Goal: Task Accomplishment & Management: Use online tool/utility

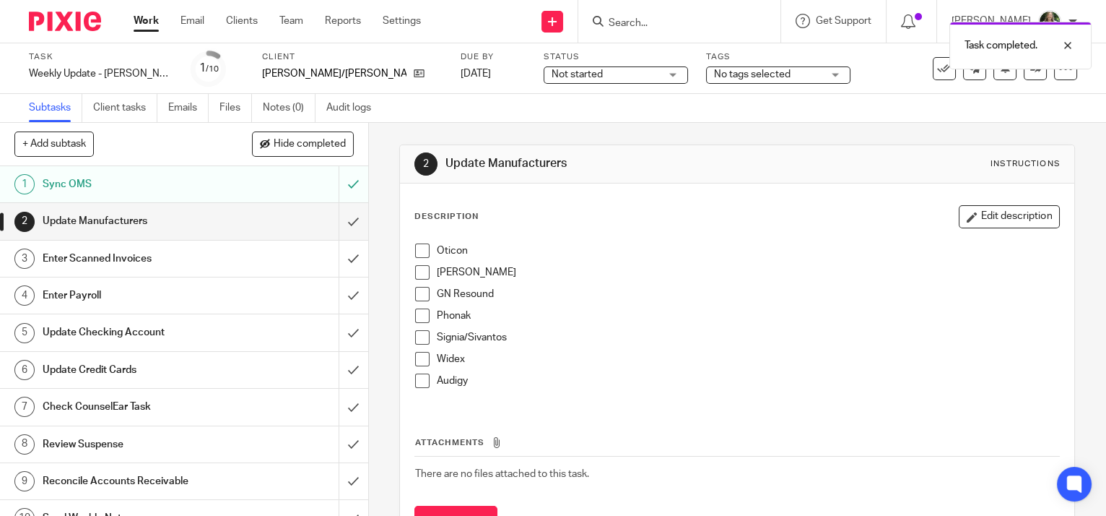
click at [415, 247] on span at bounding box center [422, 250] width 14 height 14
click at [422, 281] on li "Starkey" at bounding box center [737, 276] width 644 height 22
click at [420, 266] on span at bounding box center [422, 272] width 14 height 14
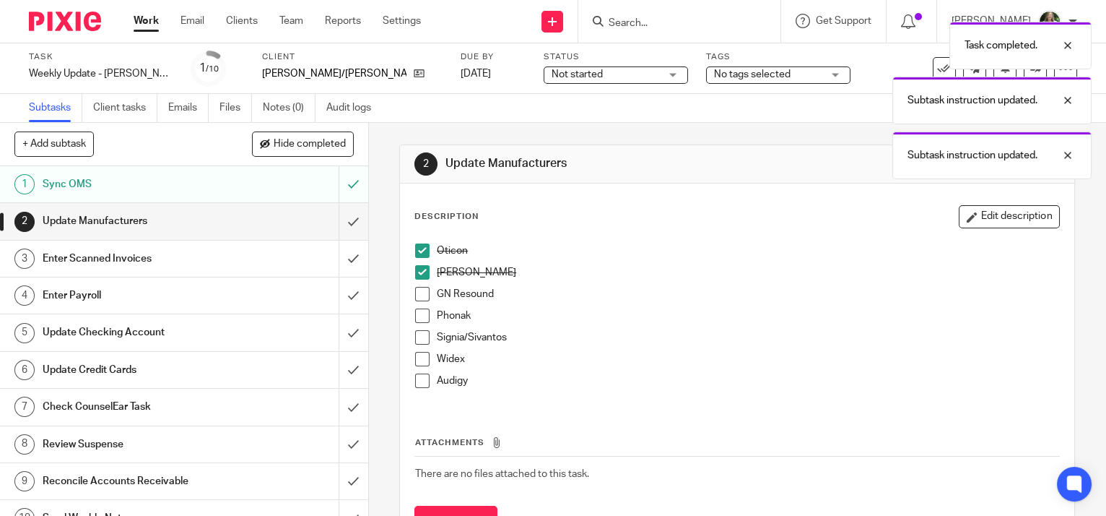
click at [422, 290] on span at bounding box center [422, 294] width 14 height 14
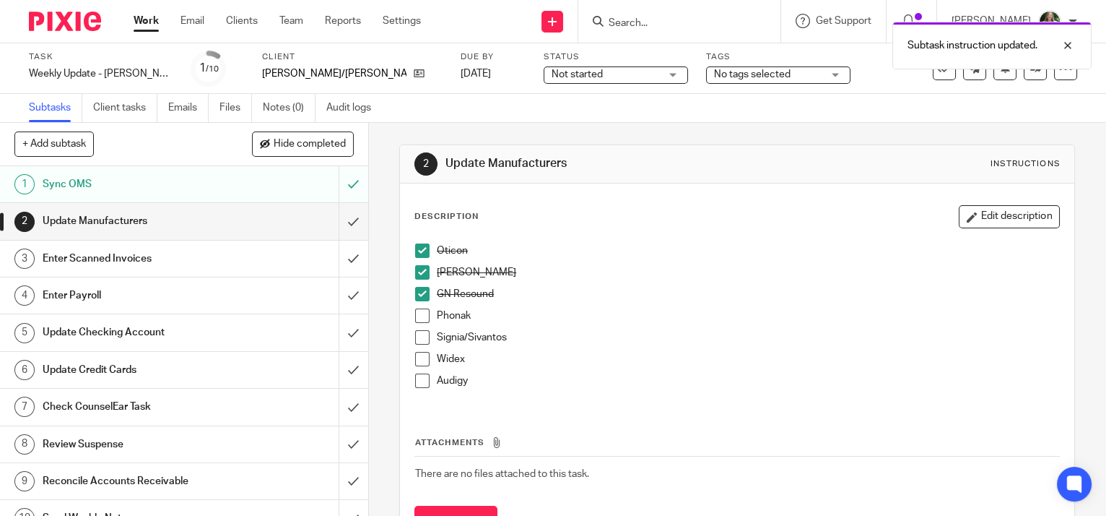
click at [420, 314] on span at bounding box center [422, 315] width 14 height 14
click at [417, 337] on span at bounding box center [422, 337] width 14 height 14
click at [419, 357] on span at bounding box center [422, 359] width 14 height 14
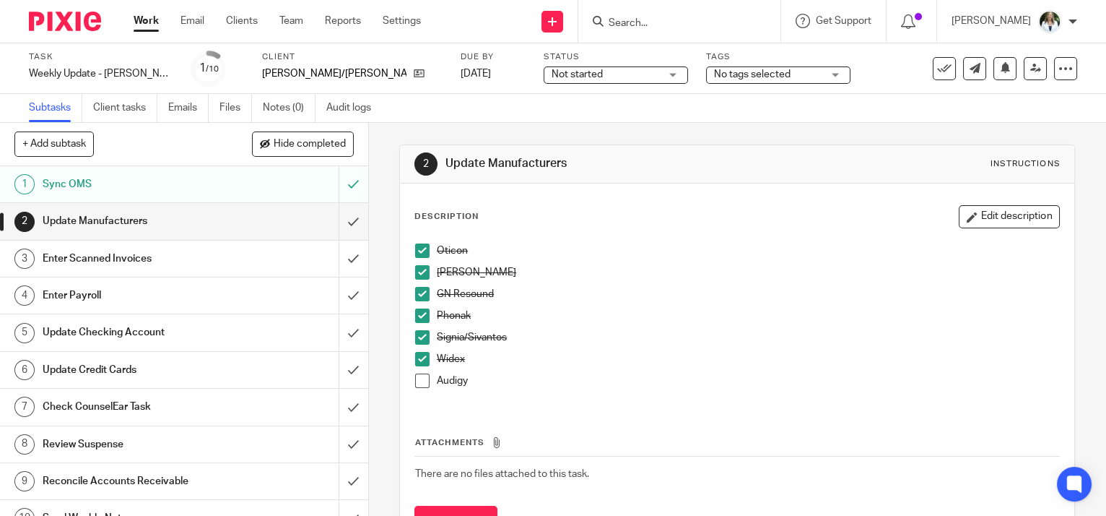
click at [417, 379] on span at bounding box center [422, 380] width 14 height 14
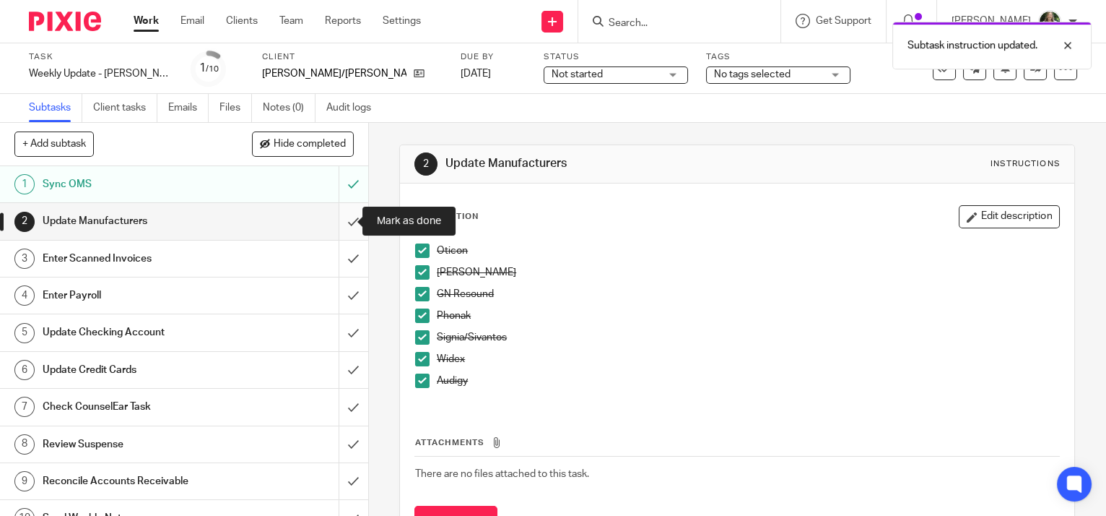
click at [342, 215] on input "submit" at bounding box center [184, 221] width 368 height 36
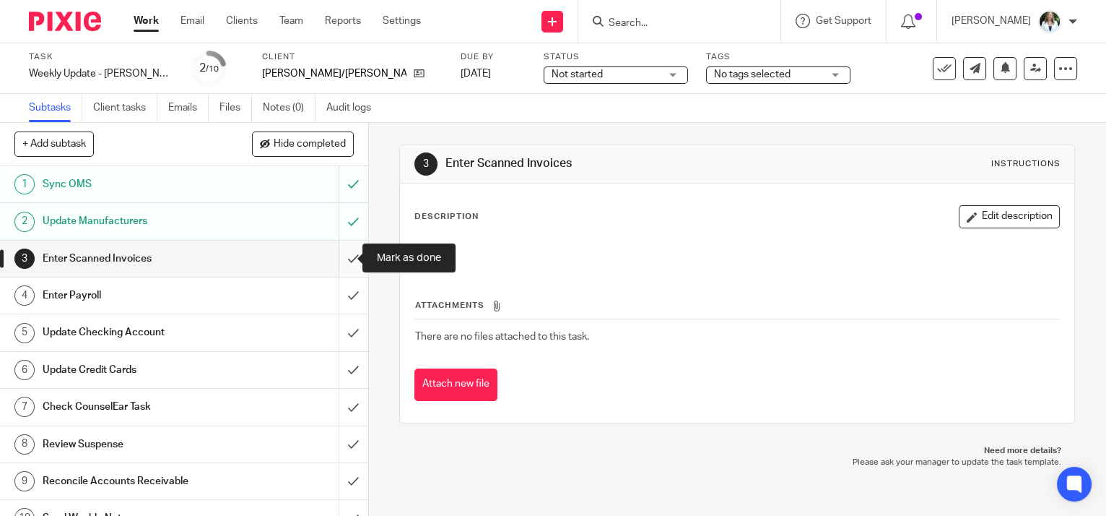
click at [342, 253] on input "submit" at bounding box center [184, 258] width 368 height 36
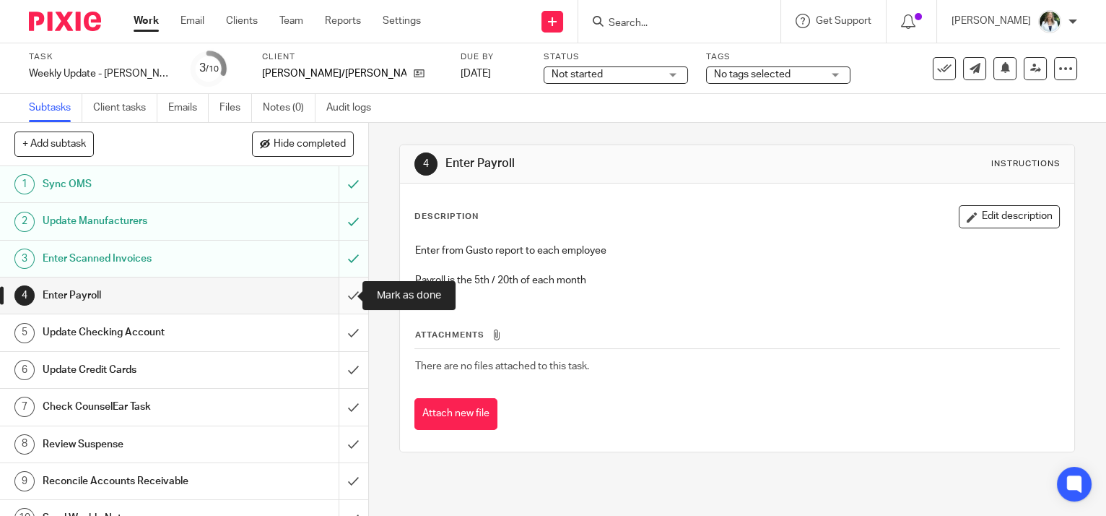
click at [336, 287] on input "submit" at bounding box center [184, 295] width 368 height 36
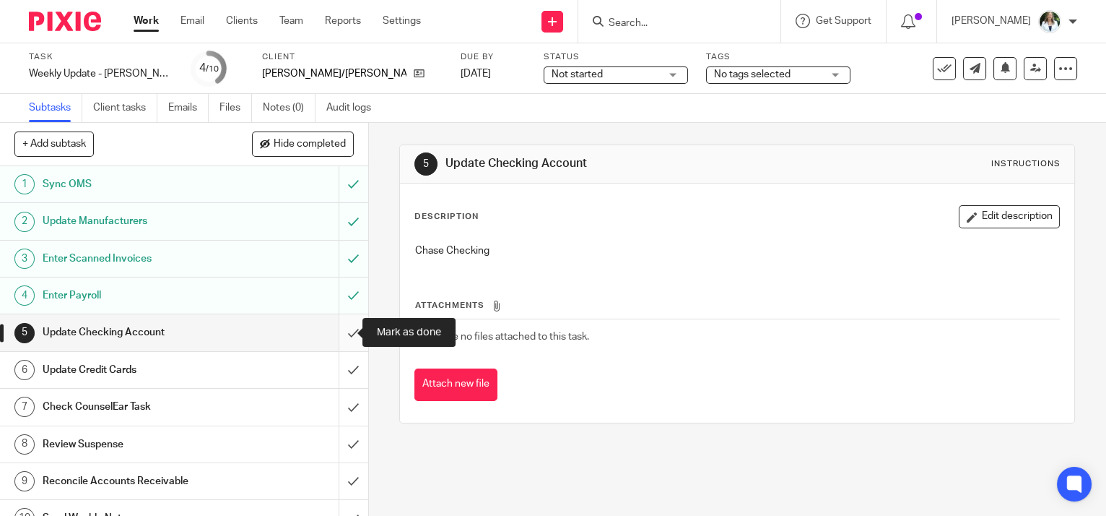
click at [345, 327] on input "submit" at bounding box center [184, 332] width 368 height 36
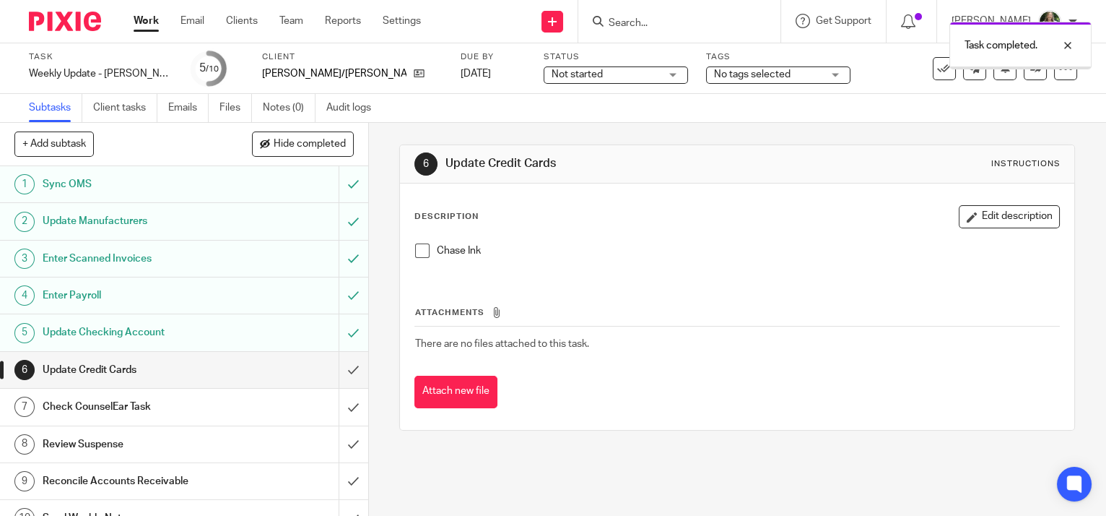
click at [421, 251] on span at bounding box center [422, 250] width 14 height 14
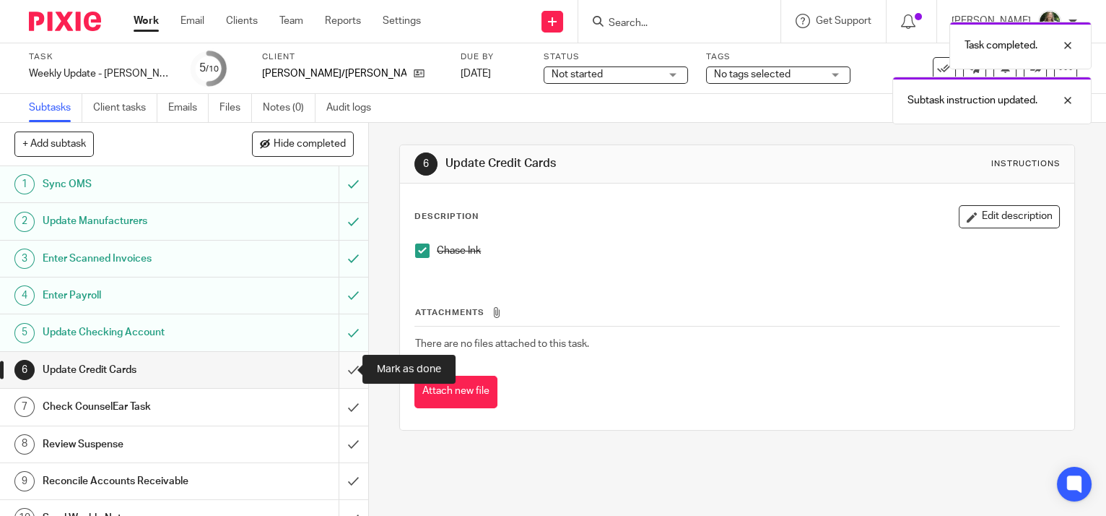
click at [341, 367] on input "submit" at bounding box center [184, 370] width 368 height 36
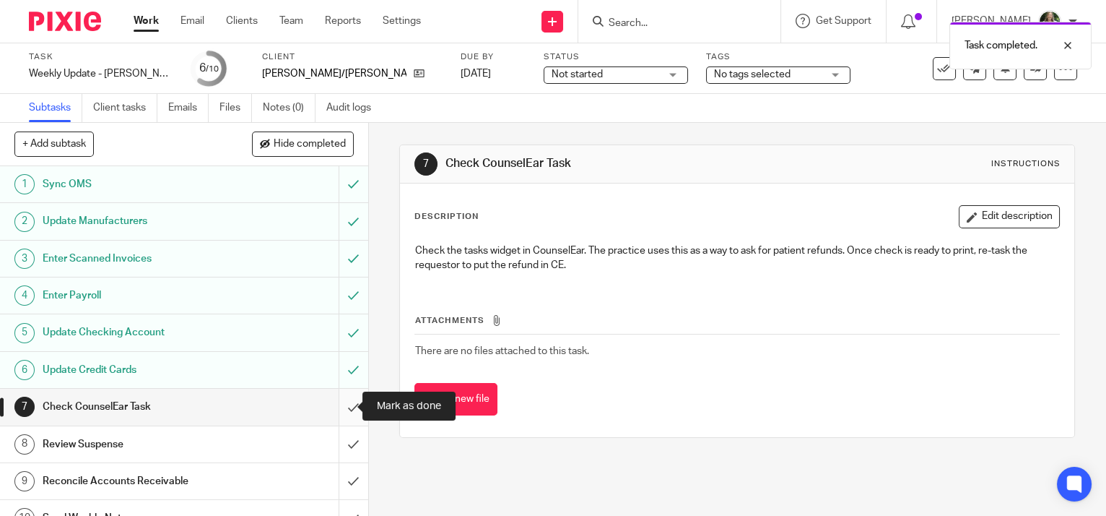
click at [344, 401] on input "submit" at bounding box center [184, 406] width 368 height 36
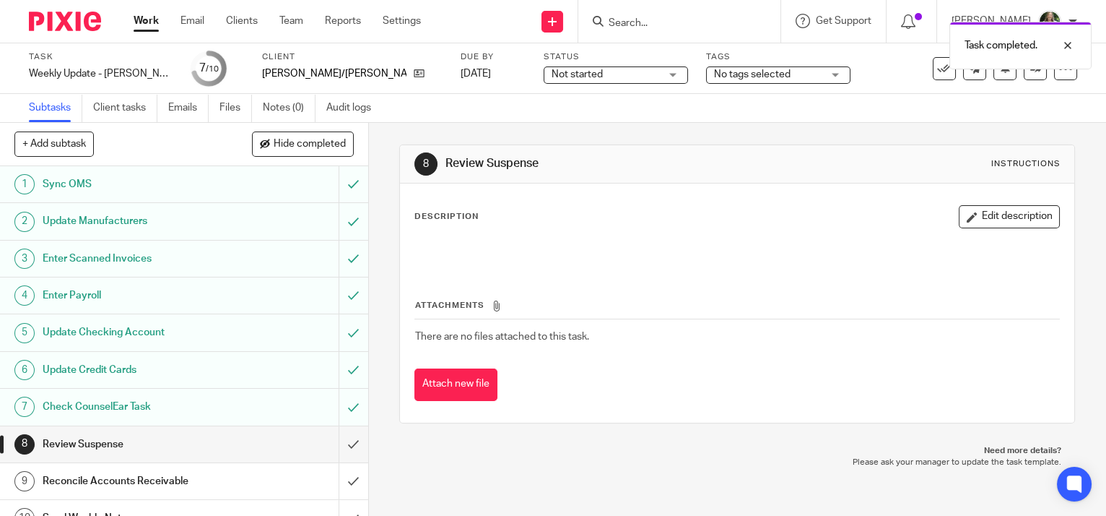
click at [342, 441] on input "submit" at bounding box center [184, 444] width 368 height 36
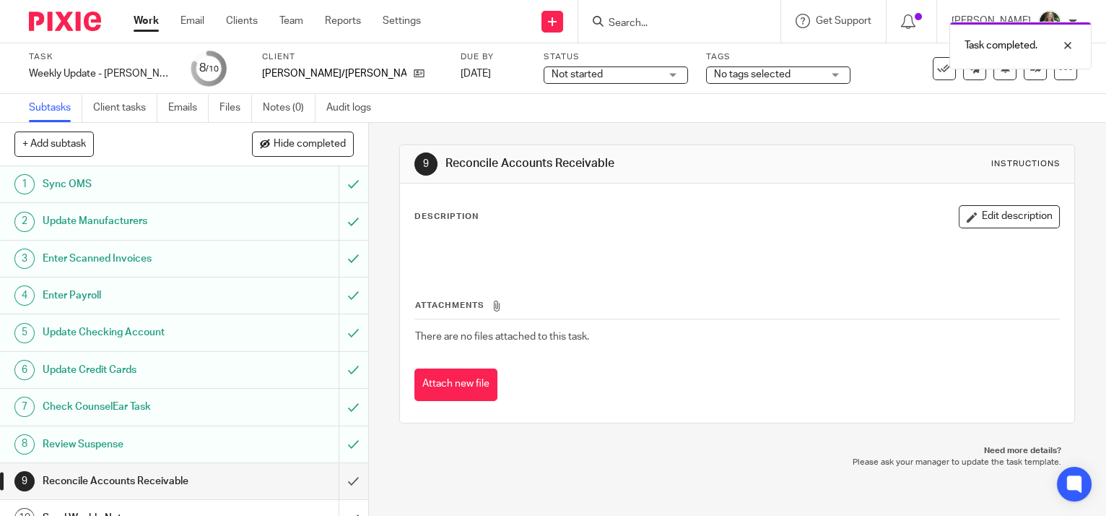
scroll to position [19, 0]
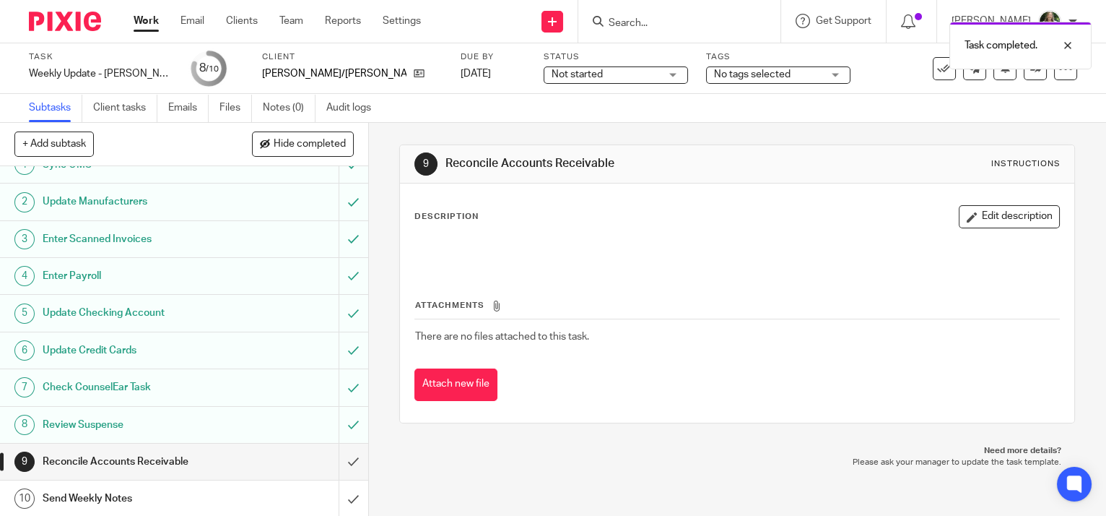
click at [282, 490] on div "Send Weekly Notes" at bounding box center [184, 498] width 282 height 22
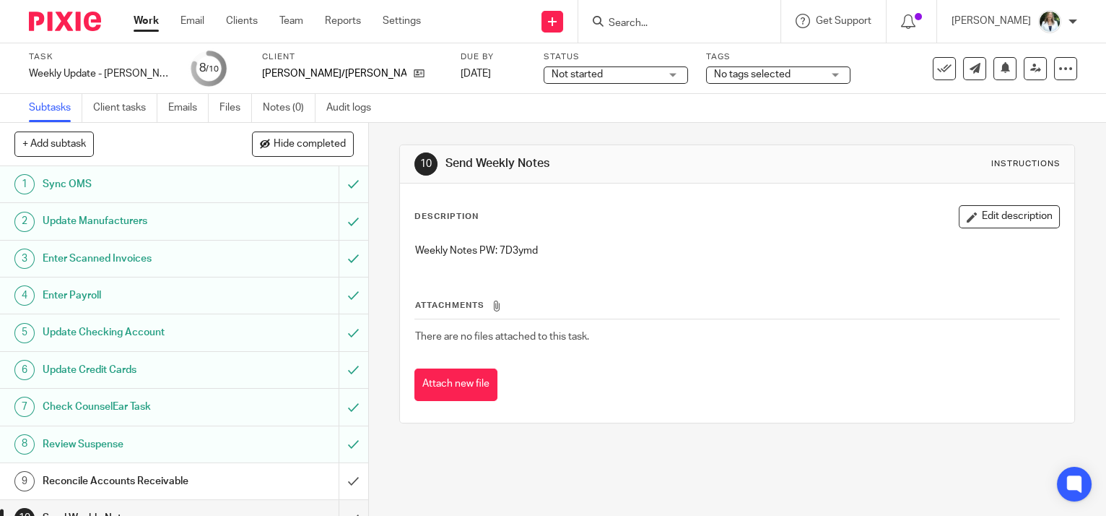
click at [523, 248] on p "Weekly Notes PW: 7D3ymd" at bounding box center [737, 250] width 644 height 14
copy p "7D3ymd"
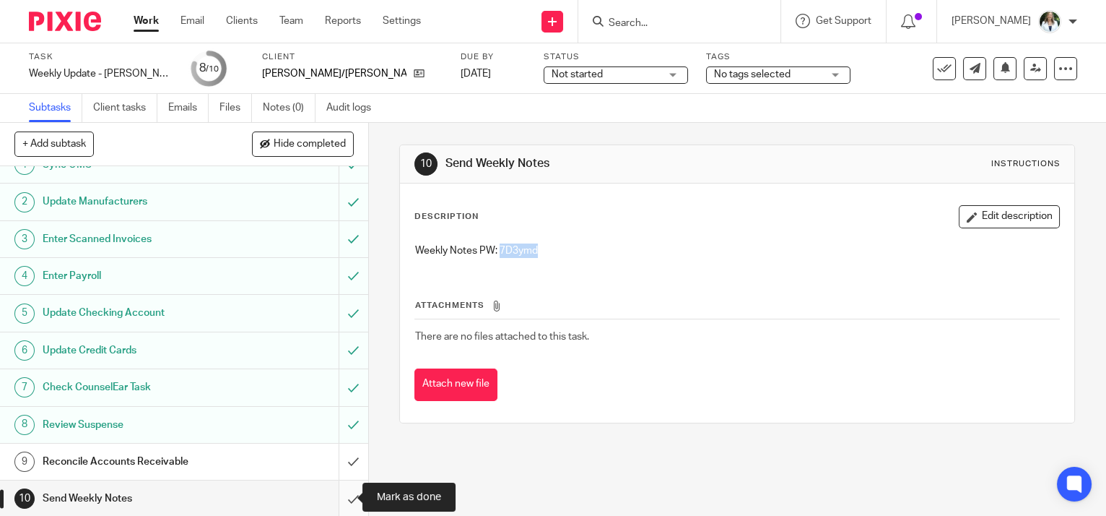
click at [347, 497] on input "submit" at bounding box center [184, 498] width 368 height 36
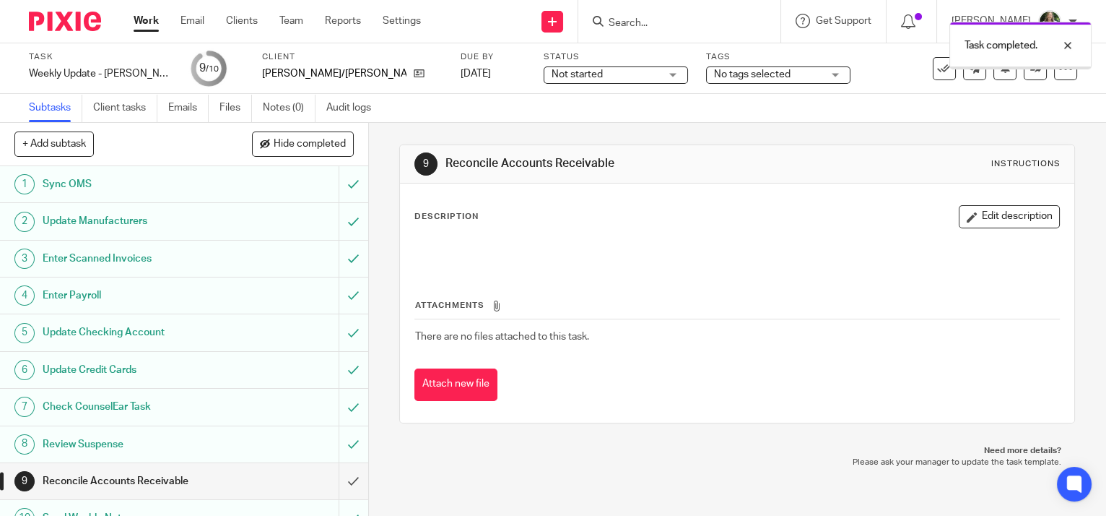
click at [144, 25] on link "Work" at bounding box center [146, 21] width 25 height 14
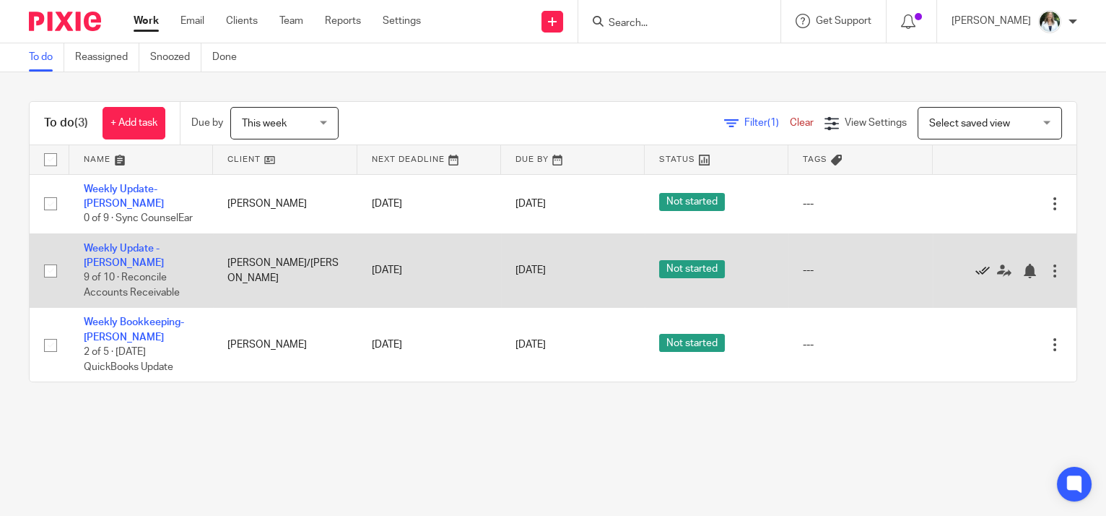
click at [975, 269] on icon at bounding box center [982, 271] width 14 height 14
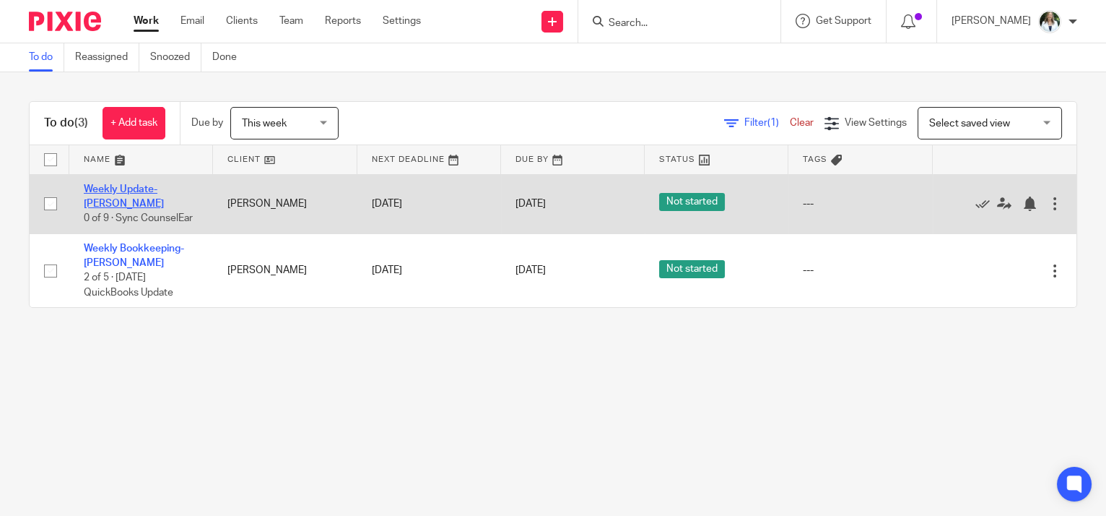
click at [112, 198] on link "Weekly Update- [PERSON_NAME]" at bounding box center [124, 196] width 80 height 25
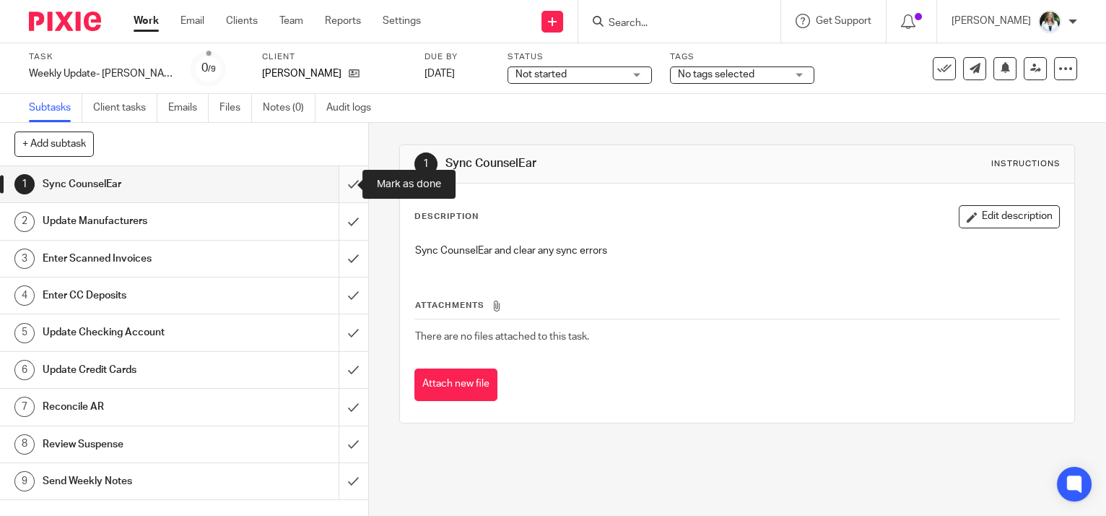
click at [341, 178] on input "submit" at bounding box center [184, 184] width 368 height 36
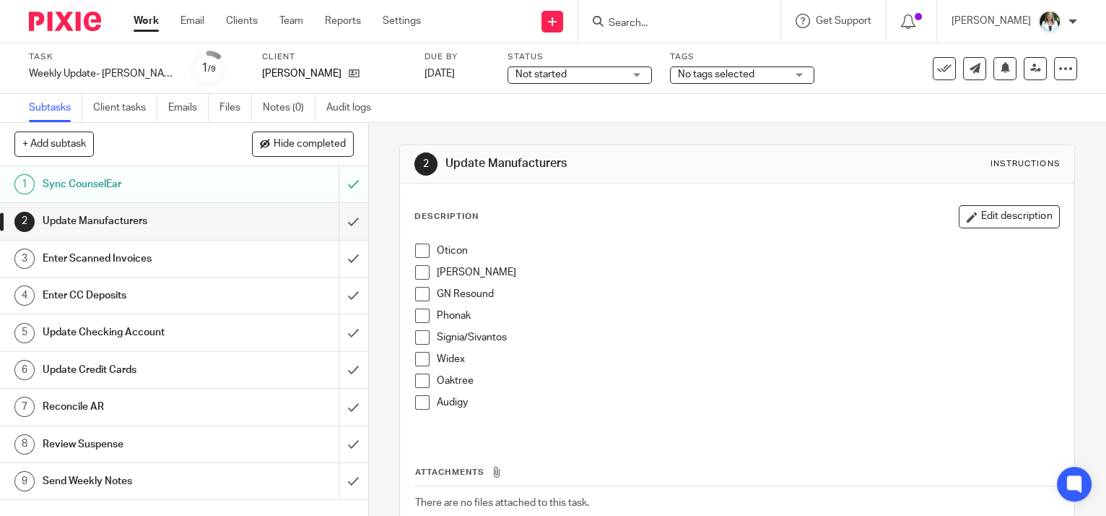
click at [419, 250] on span at bounding box center [422, 250] width 14 height 14
click at [419, 274] on span at bounding box center [422, 272] width 14 height 14
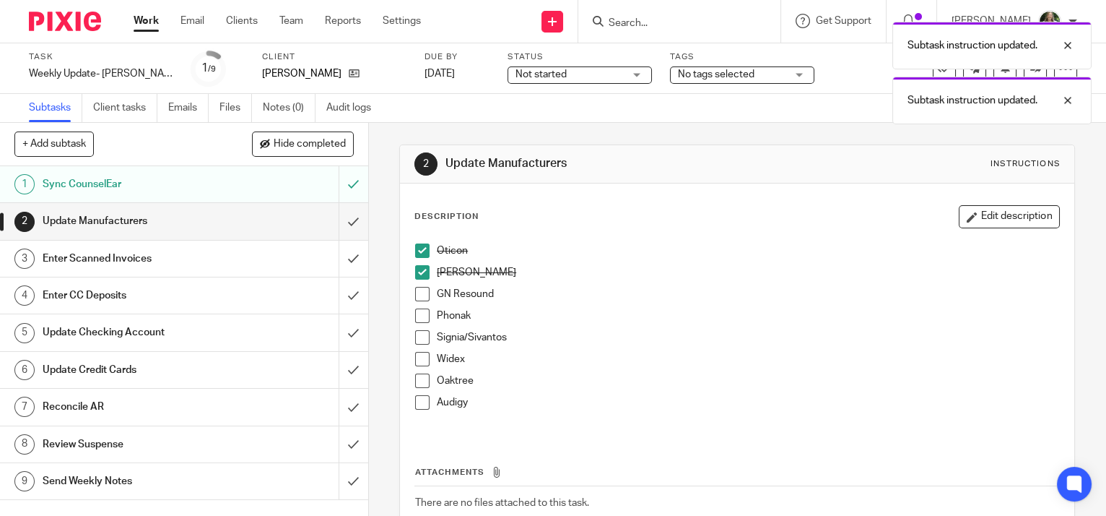
click at [415, 287] on span at bounding box center [422, 294] width 14 height 14
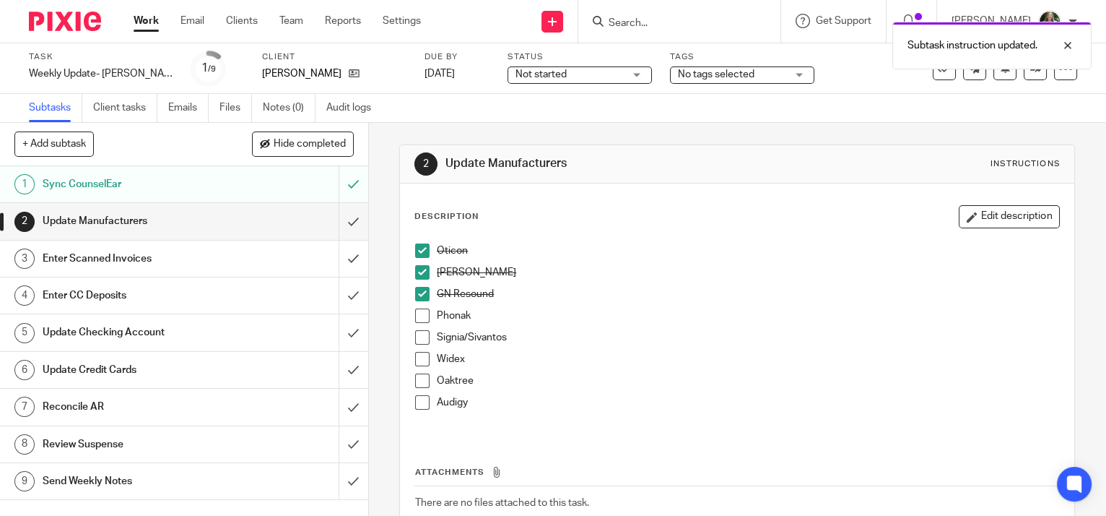
click at [415, 310] on span at bounding box center [422, 315] width 14 height 14
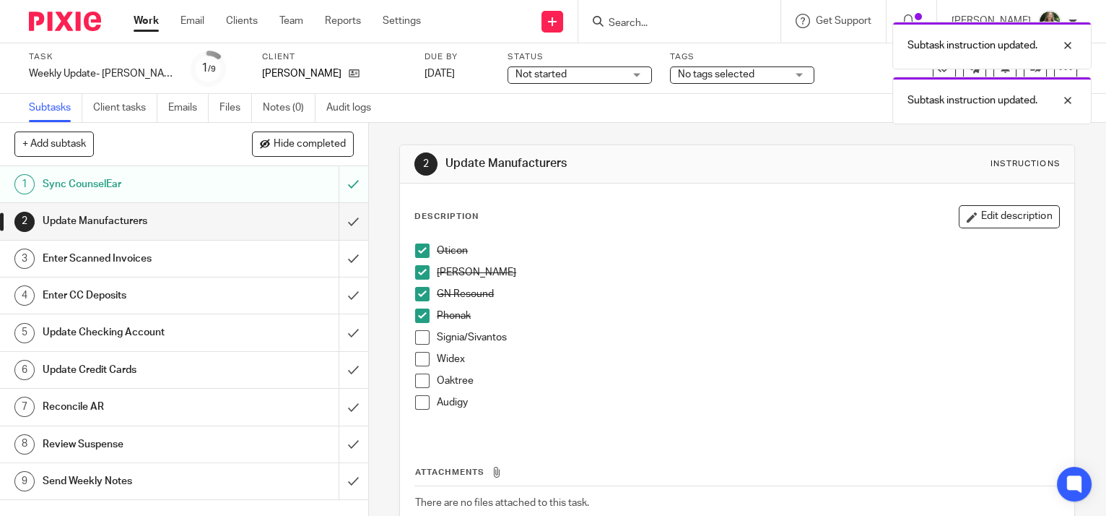
click at [416, 341] on span at bounding box center [422, 337] width 14 height 14
click at [418, 365] on span at bounding box center [422, 359] width 14 height 14
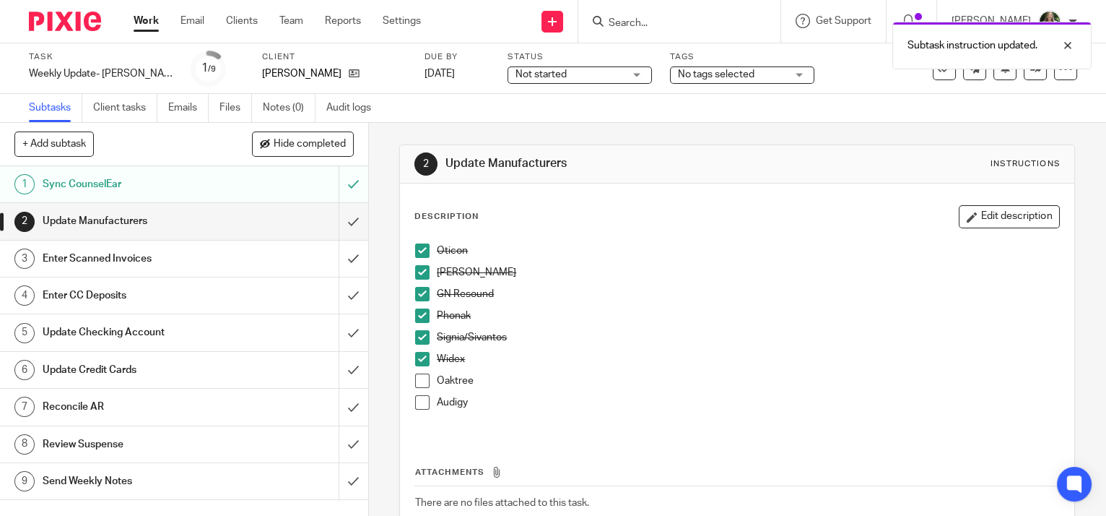
click at [417, 386] on li "Oaktree" at bounding box center [737, 384] width 644 height 22
click at [419, 385] on span at bounding box center [422, 380] width 14 height 14
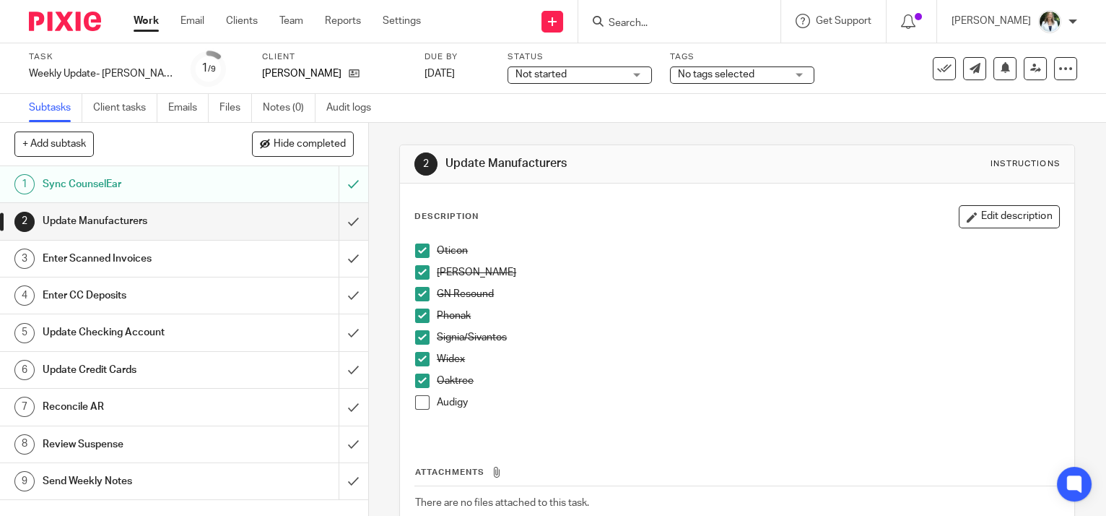
click at [418, 402] on span at bounding box center [422, 402] width 14 height 14
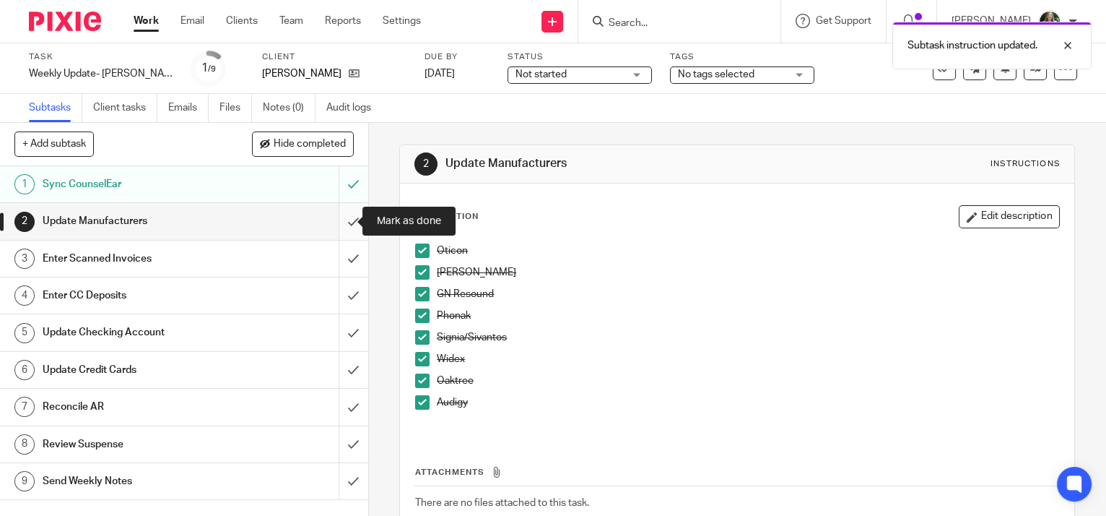
click at [336, 219] on input "submit" at bounding box center [184, 221] width 368 height 36
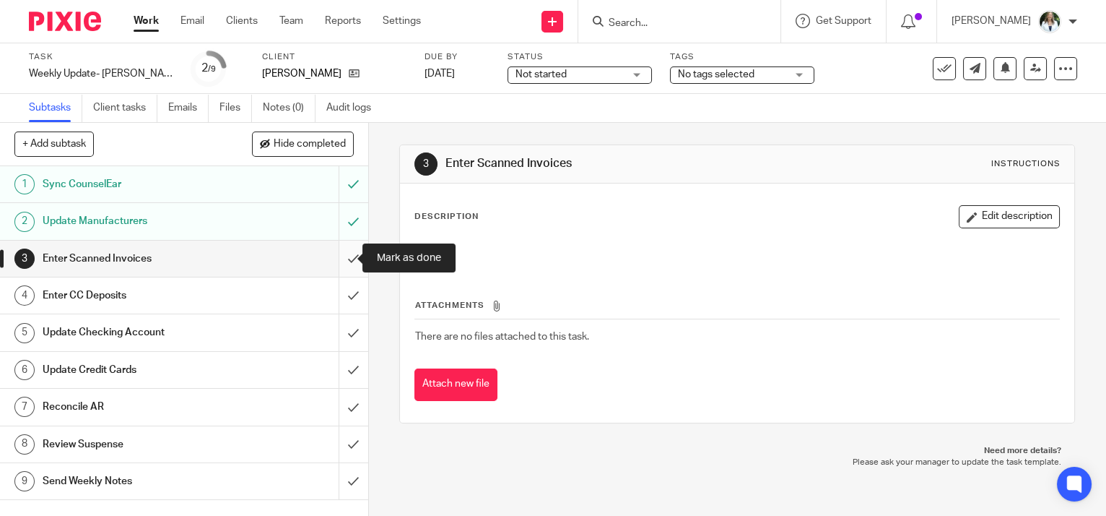
click at [345, 254] on input "submit" at bounding box center [184, 258] width 368 height 36
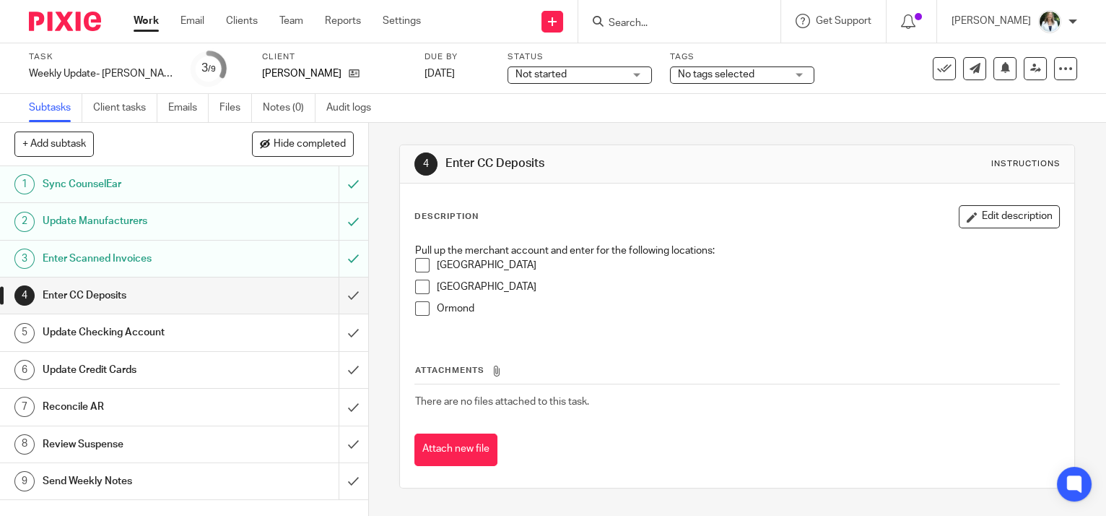
click at [415, 263] on span at bounding box center [422, 265] width 14 height 14
click at [415, 290] on span at bounding box center [422, 286] width 14 height 14
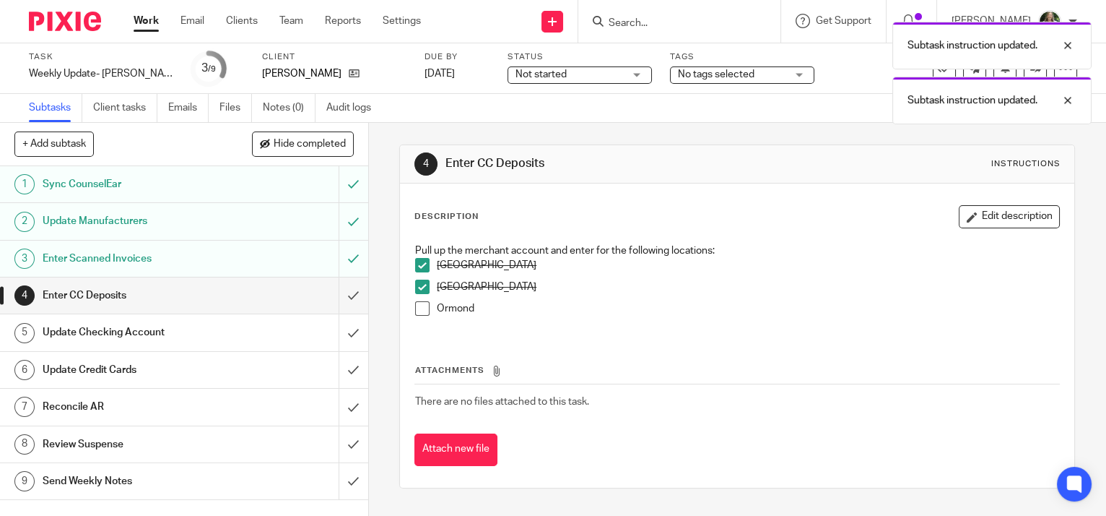
click at [417, 309] on span at bounding box center [422, 308] width 14 height 14
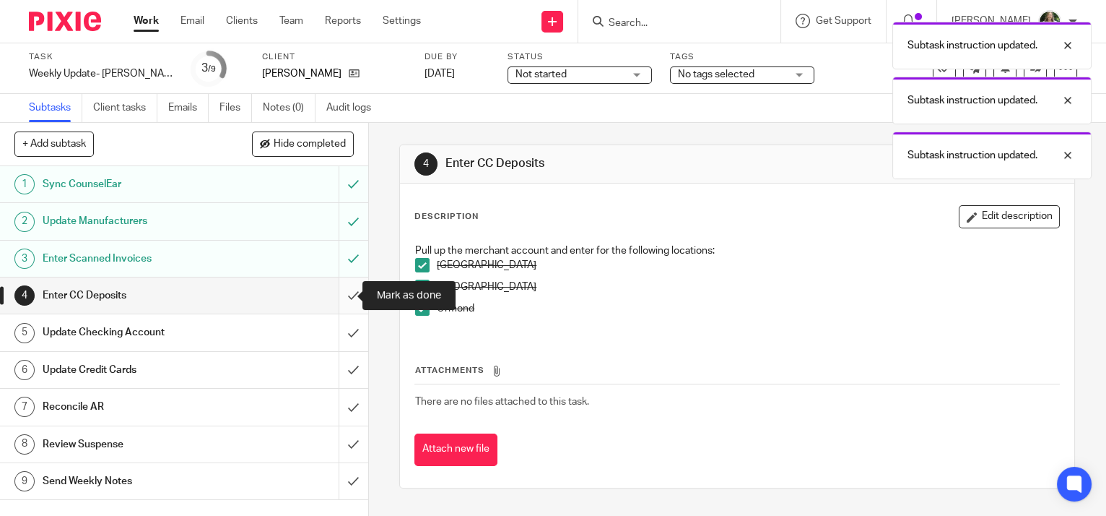
click at [338, 296] on input "submit" at bounding box center [184, 295] width 368 height 36
